Goal: Task Accomplishment & Management: Use online tool/utility

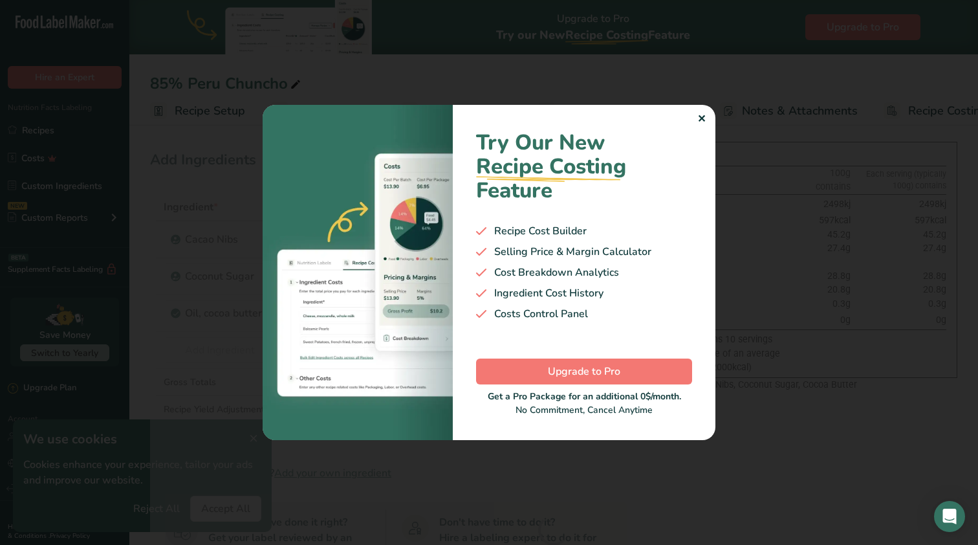
click at [705, 115] on div "✕" at bounding box center [701, 119] width 8 height 16
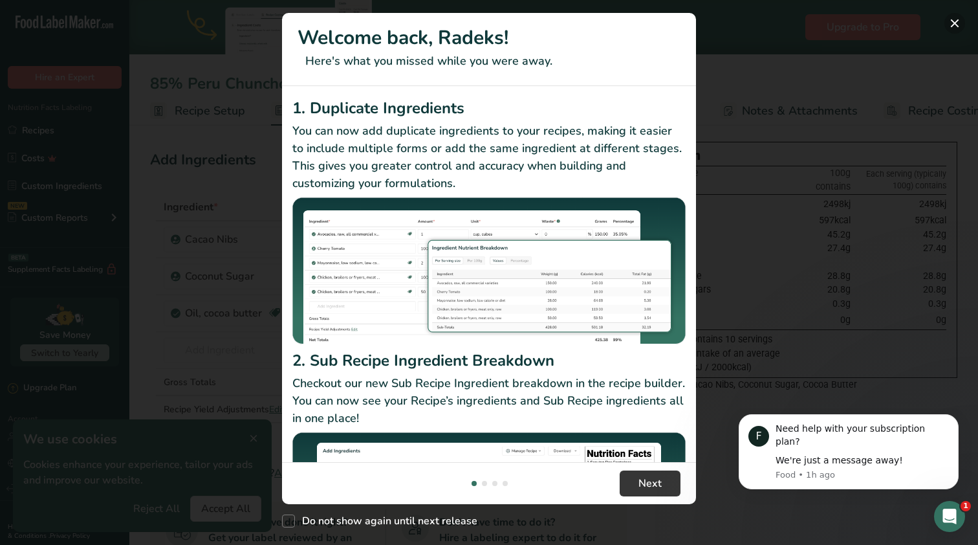
click at [958, 26] on button "New Features" at bounding box center [955, 23] width 21 height 21
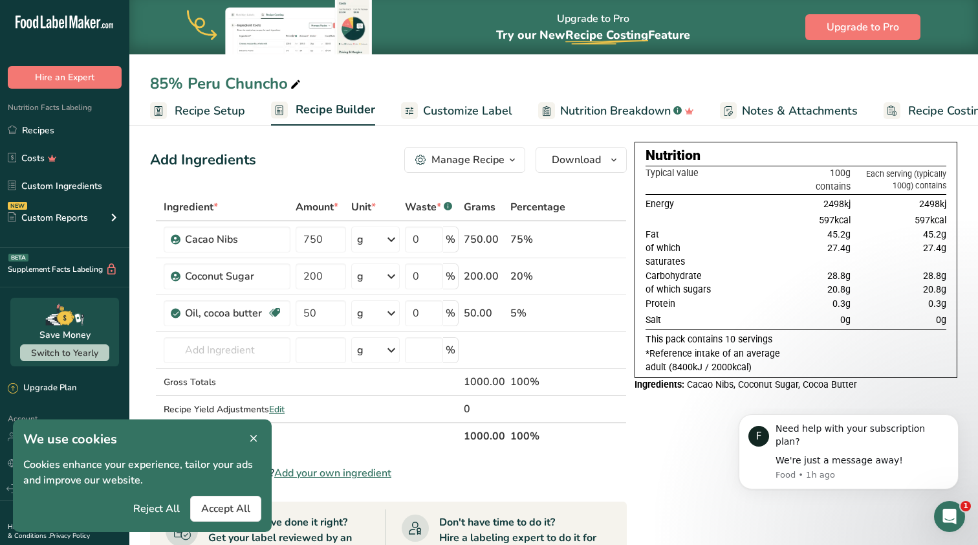
click at [56, 115] on div "Nutrition Facts Labeling Recipes Costs Custom Ingredients NEW Custom Reports Me…" at bounding box center [64, 168] width 129 height 159
click at [49, 131] on link "Recipes" at bounding box center [64, 130] width 129 height 25
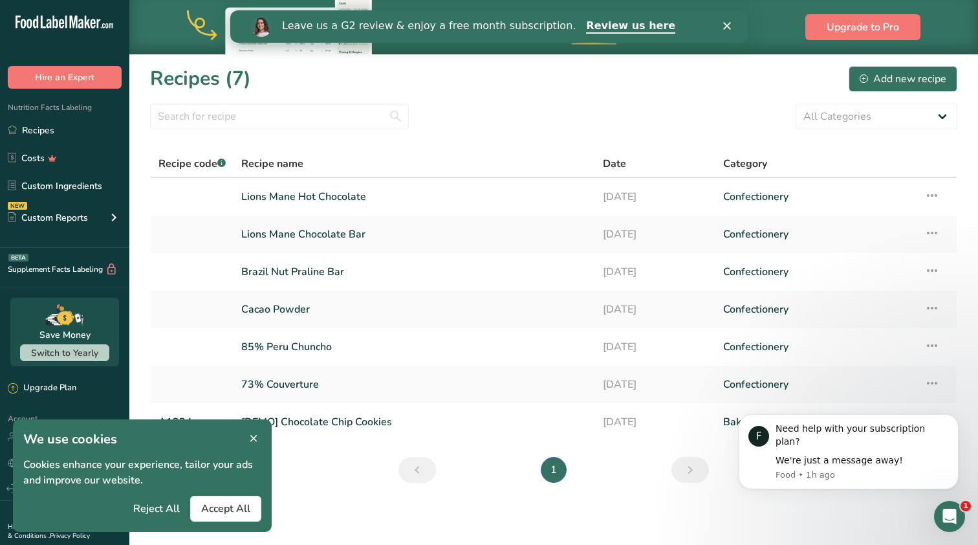
click at [253, 441] on icon at bounding box center [254, 439] width 12 height 18
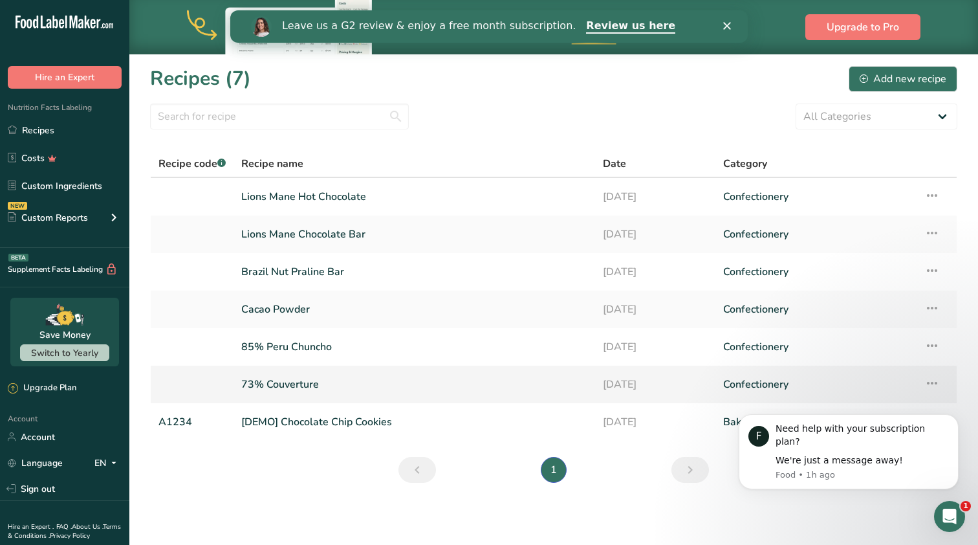
click at [309, 396] on link "73% Couverture" at bounding box center [414, 384] width 346 height 27
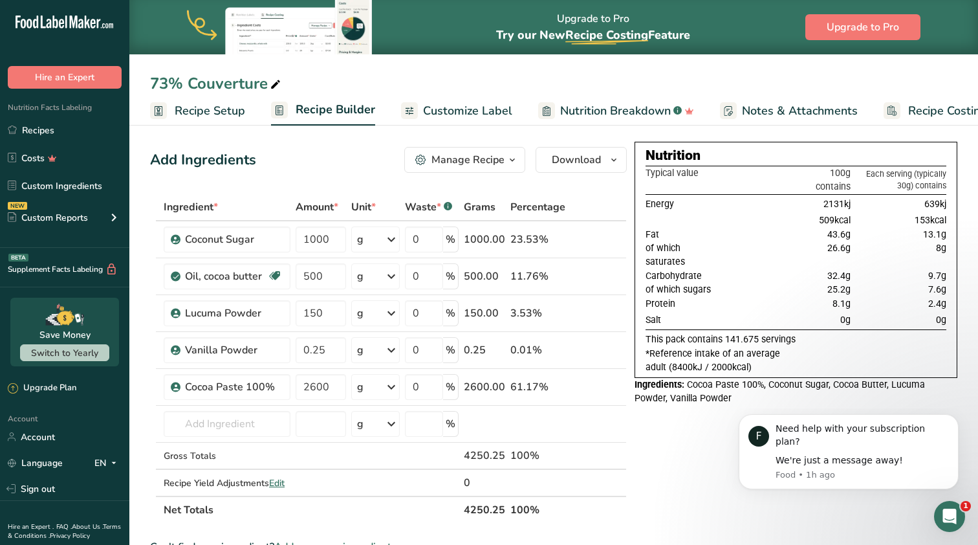
click at [463, 111] on span "Customize Label" at bounding box center [467, 110] width 89 height 17
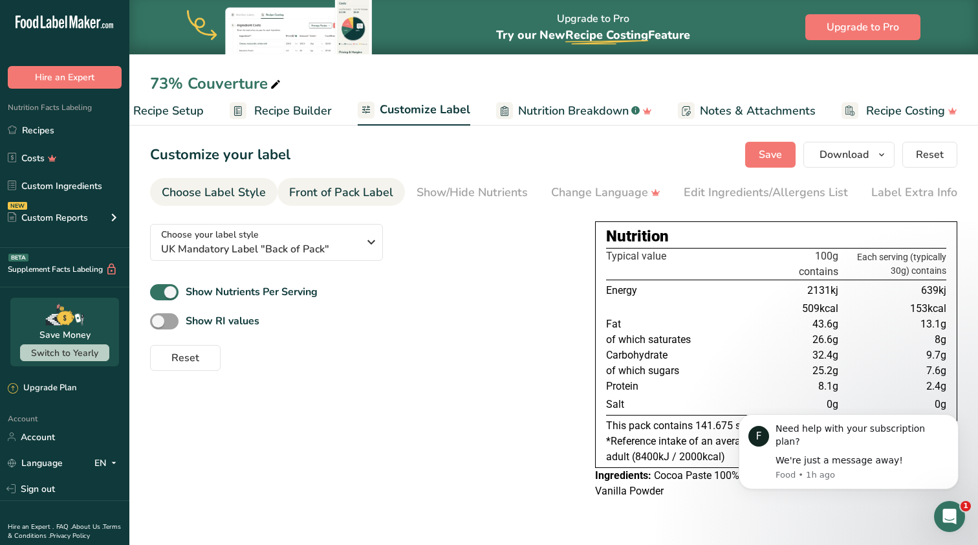
click at [319, 188] on div "Front of Pack Label" at bounding box center [341, 192] width 104 height 17
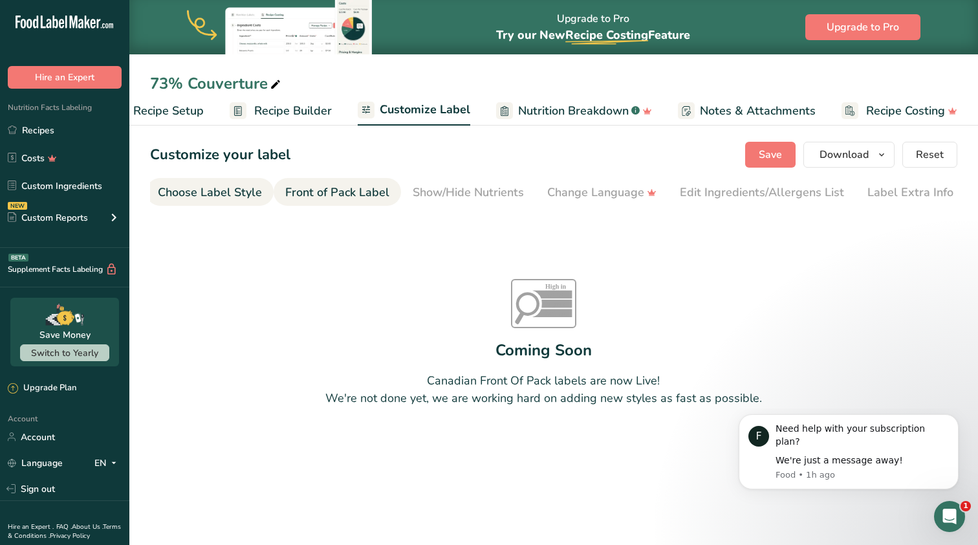
click at [239, 199] on div "Choose Label Style" at bounding box center [210, 192] width 104 height 17
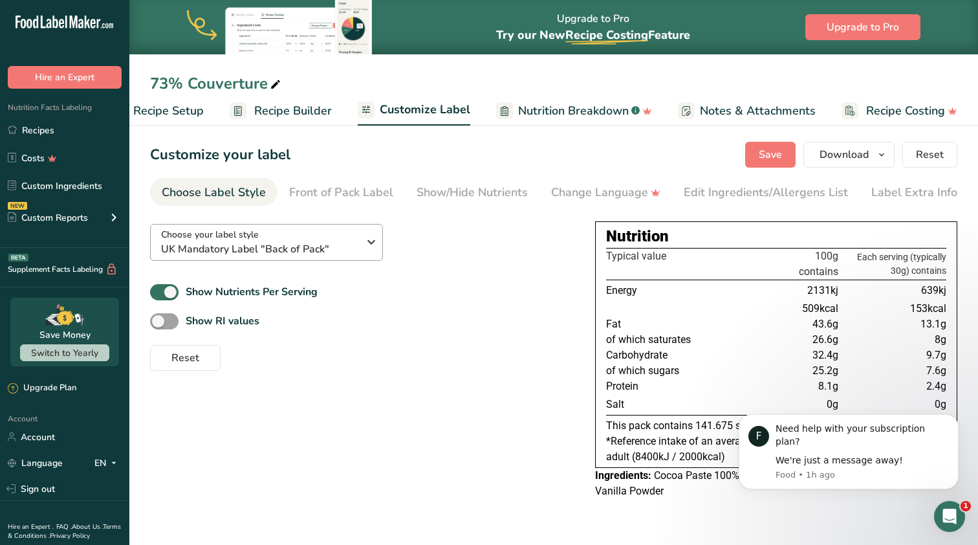
click at [241, 245] on span "UK Mandatory Label "Back of Pack"" at bounding box center [259, 249] width 197 height 16
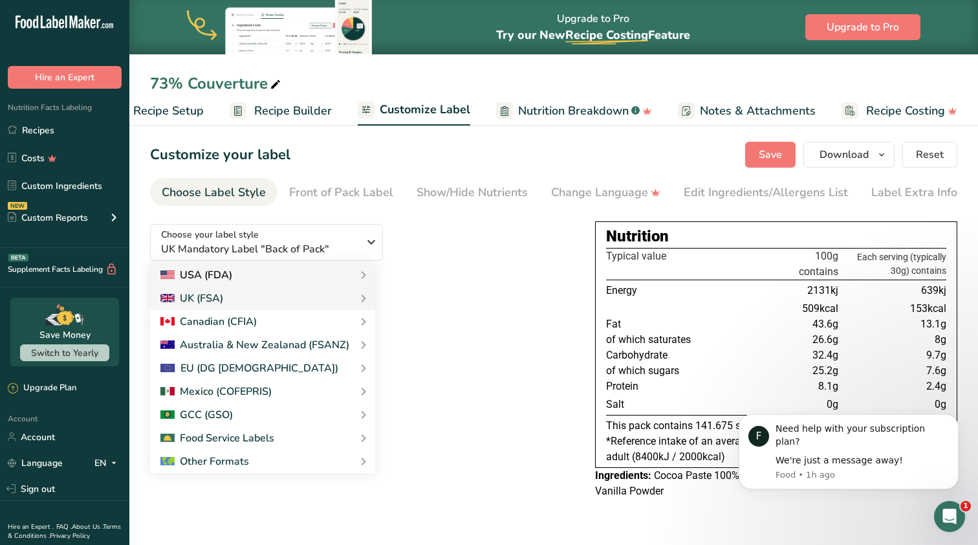
click at [206, 275] on div "USA (FDA)" at bounding box center [196, 275] width 72 height 16
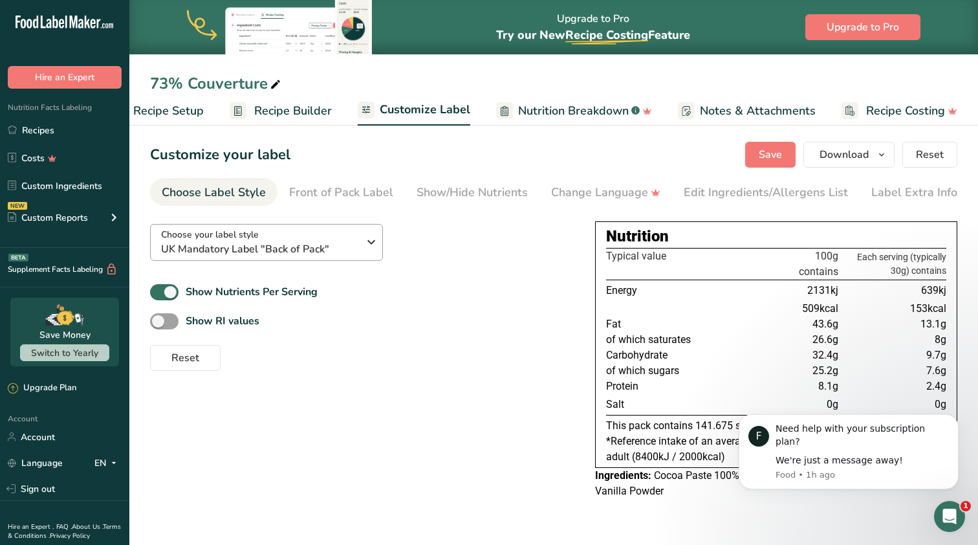
click at [292, 246] on span "UK Mandatory Label "Back of Pack"" at bounding box center [259, 249] width 197 height 16
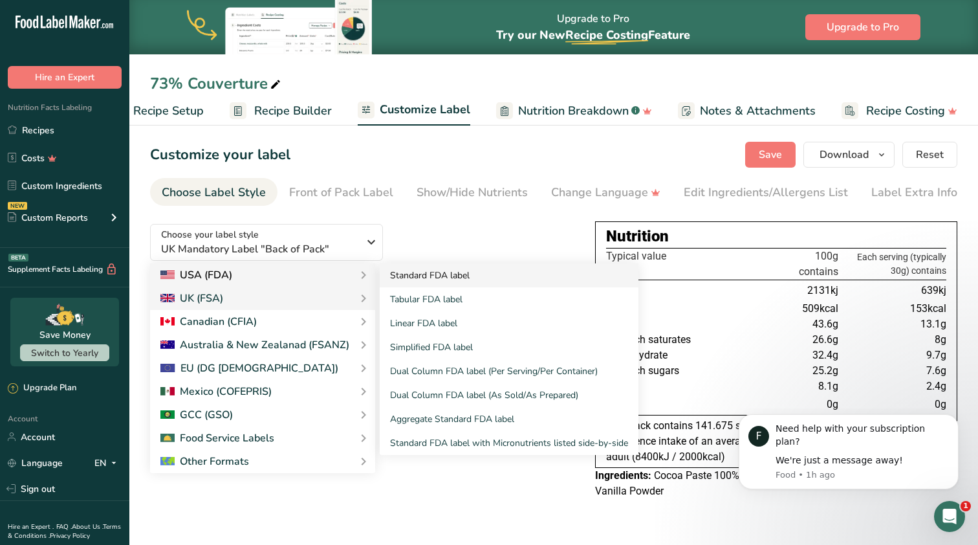
click at [415, 284] on link "Standard FDA label" at bounding box center [509, 275] width 259 height 24
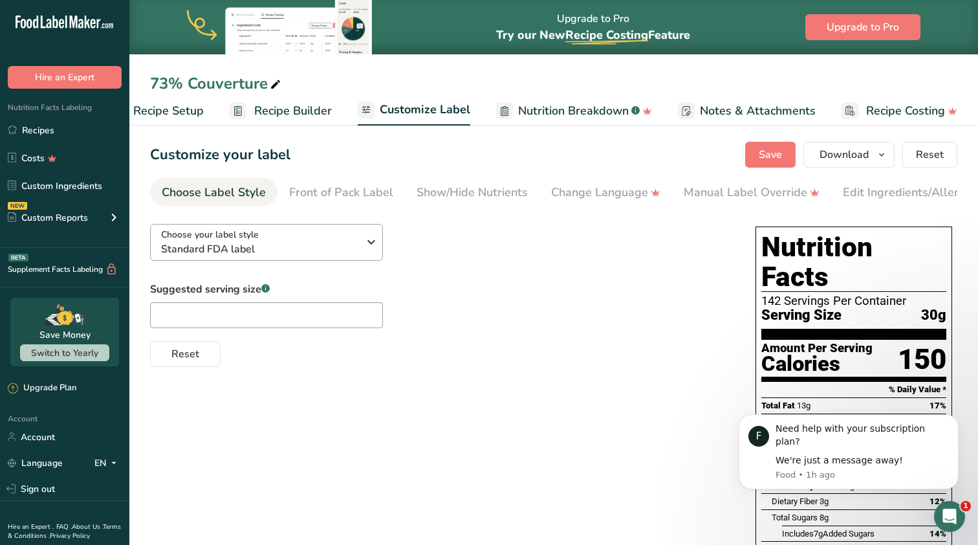
click at [246, 244] on span "Standard FDA label" at bounding box center [259, 249] width 197 height 16
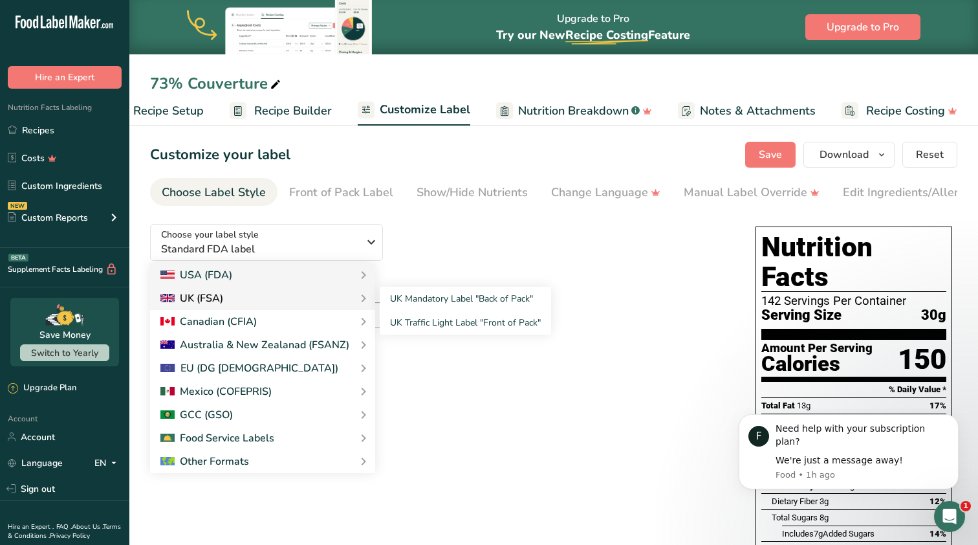
click at [219, 305] on div "UK (FSA)" at bounding box center [191, 299] width 63 height 16
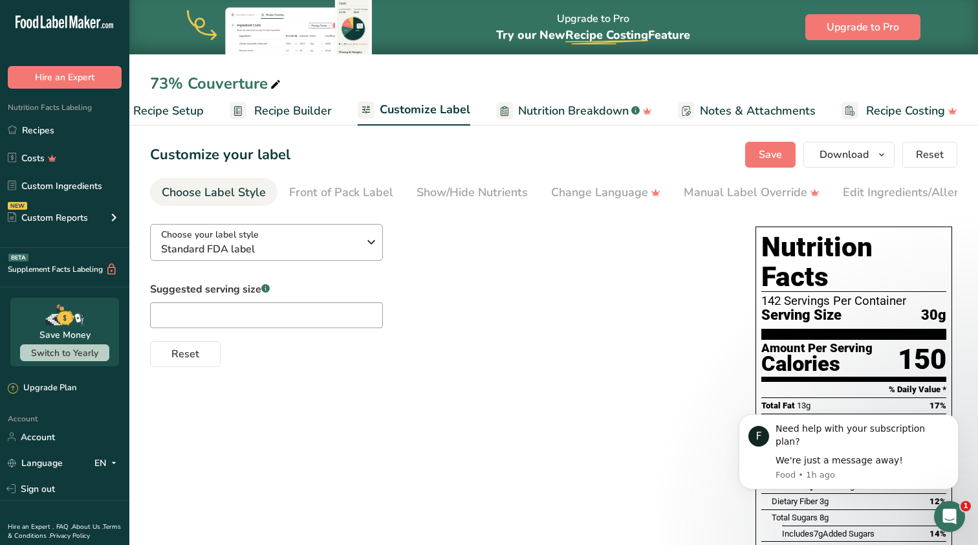
click at [252, 252] on span "Standard FDA label" at bounding box center [259, 249] width 197 height 16
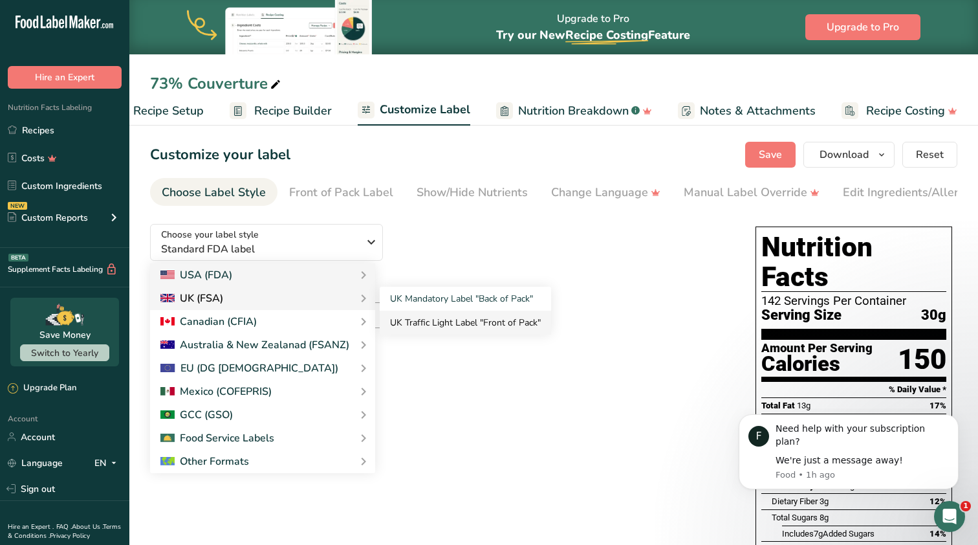
click at [441, 326] on link "UK Traffic Light Label "Front of Pack"" at bounding box center [465, 323] width 171 height 24
